Goal: Information Seeking & Learning: Learn about a topic

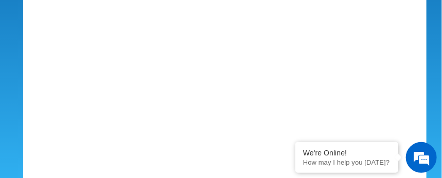
scroll to position [1109, 0]
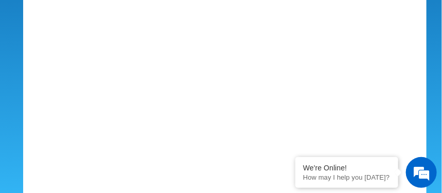
click at [12, 41] on div "Contact Us" at bounding box center [220, 49] width 421 height 319
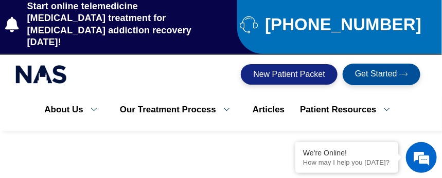
scroll to position [0, 0]
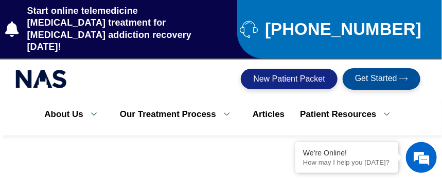
click at [384, 75] on span "Get Started" at bounding box center [376, 79] width 42 height 9
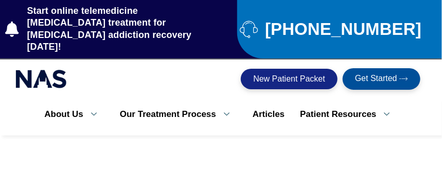
click at [145, 104] on link "Our Treatment Process" at bounding box center [178, 115] width 133 height 22
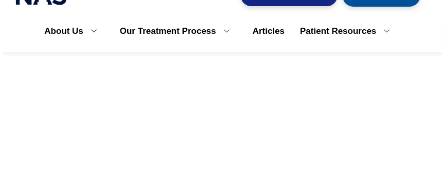
scroll to position [84, 0]
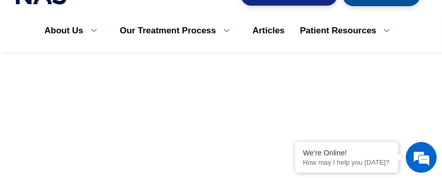
click at [147, 113] on link "Medication Assisted Treatment (MAT Program)" at bounding box center [189, 132] width 154 height 38
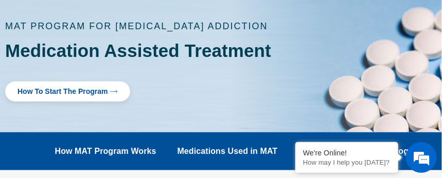
click at [42, 85] on link "How to Start the program" at bounding box center [67, 92] width 125 height 20
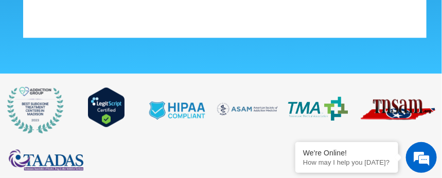
scroll to position [1277, 0]
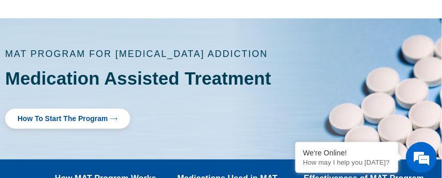
scroll to position [117, 0]
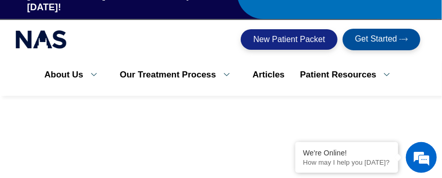
click at [142, 69] on link "Our Treatment Process" at bounding box center [178, 75] width 133 height 22
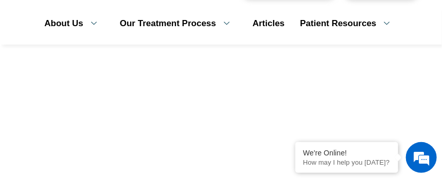
scroll to position [92, 0]
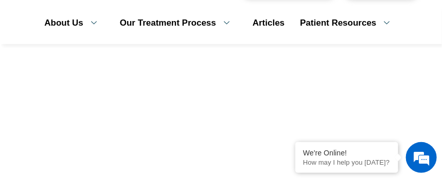
click at [141, 67] on link "Online [MEDICAL_DATA] Doctors" at bounding box center [189, 86] width 154 height 38
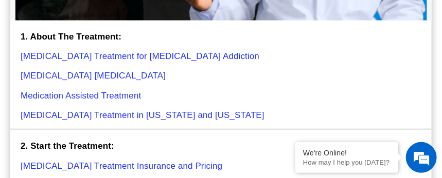
scroll to position [2215, 0]
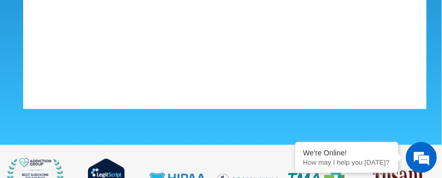
scroll to position [1560, 0]
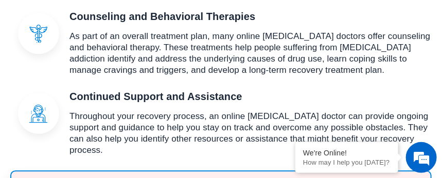
scroll to position [710, 0]
